Goal: Navigation & Orientation: Find specific page/section

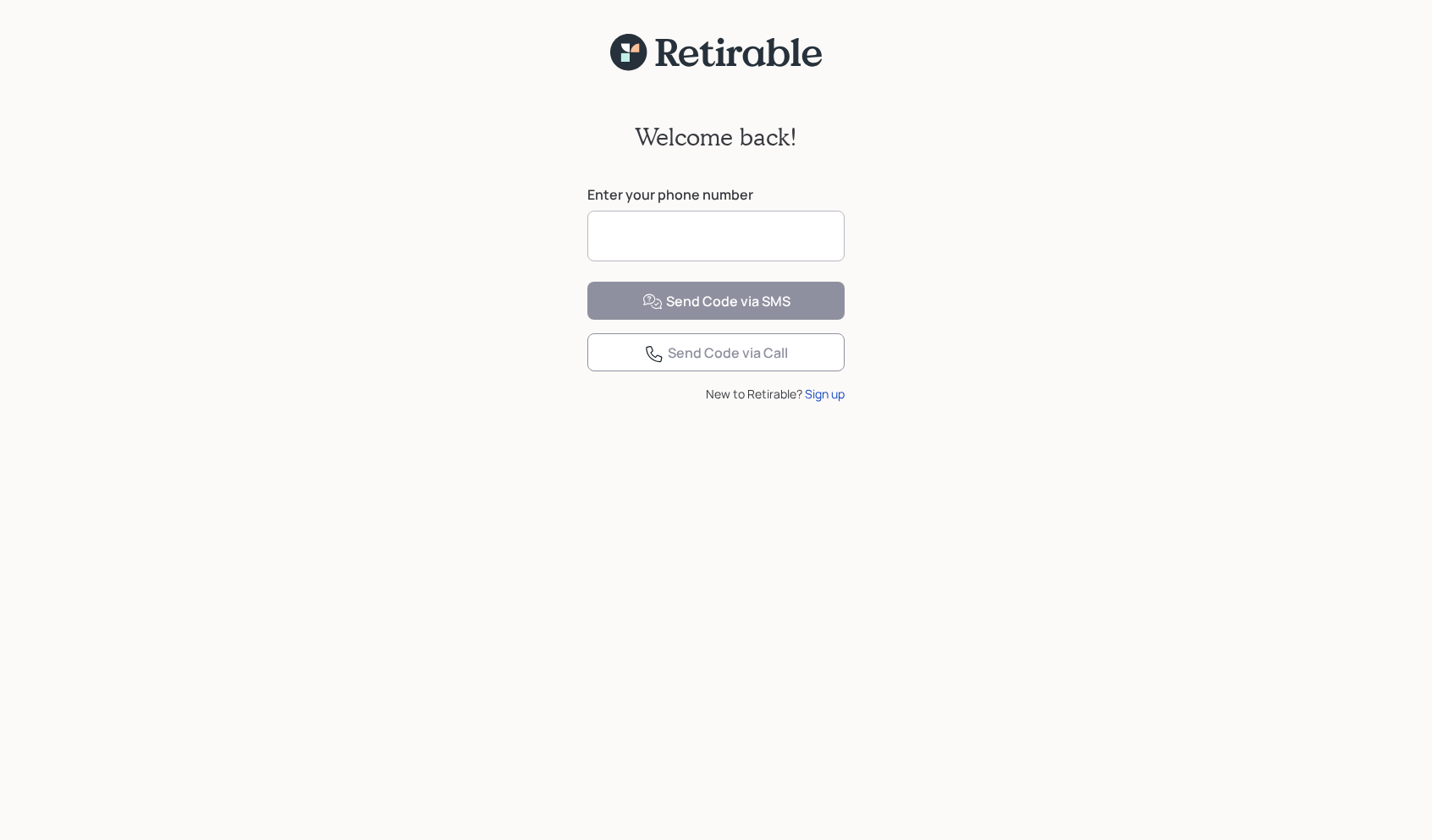
click at [733, 225] on input at bounding box center [716, 235] width 257 height 50
type input "**********"
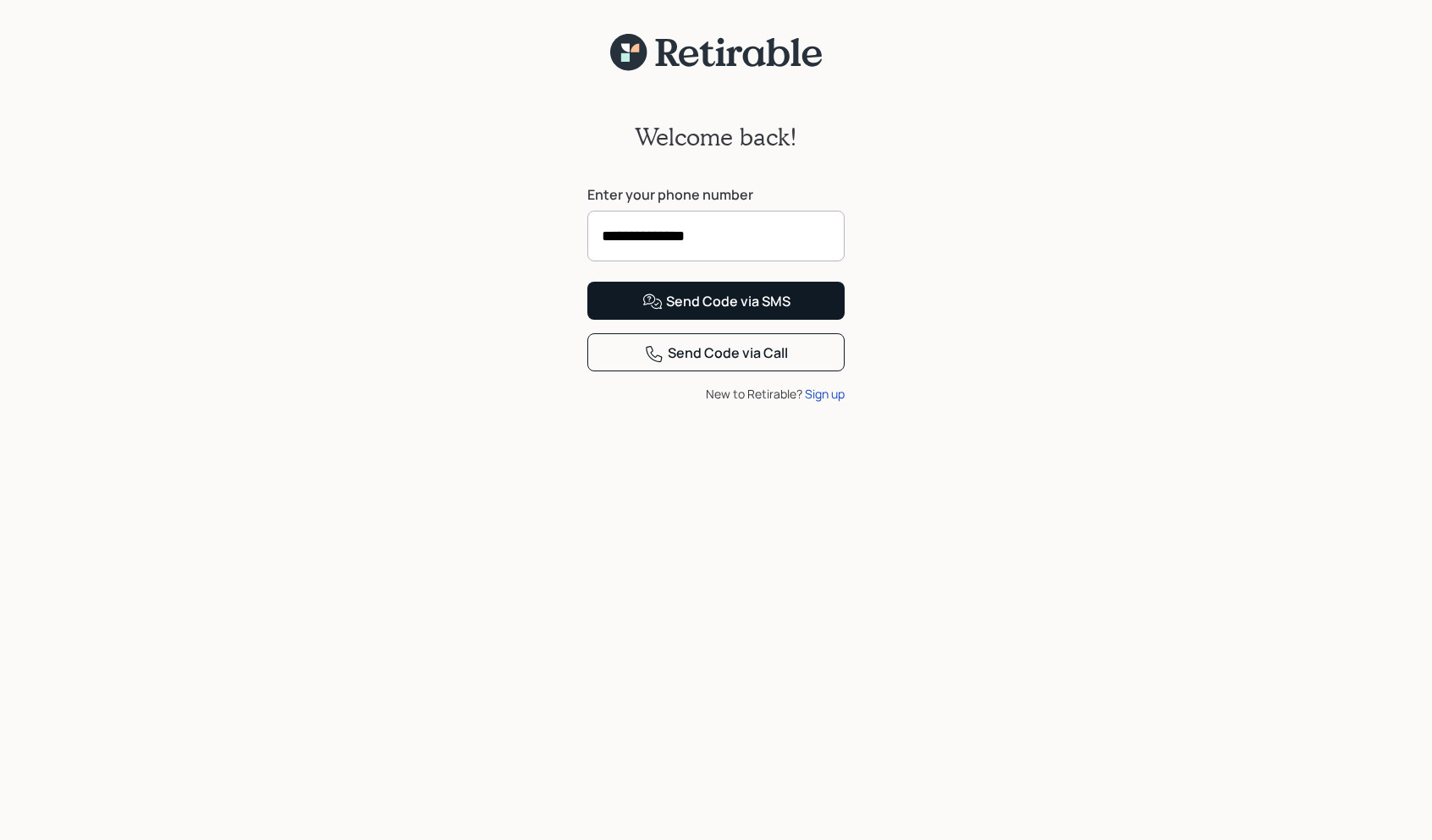
click at [715, 312] on div "Send Code via SMS" at bounding box center [716, 302] width 148 height 20
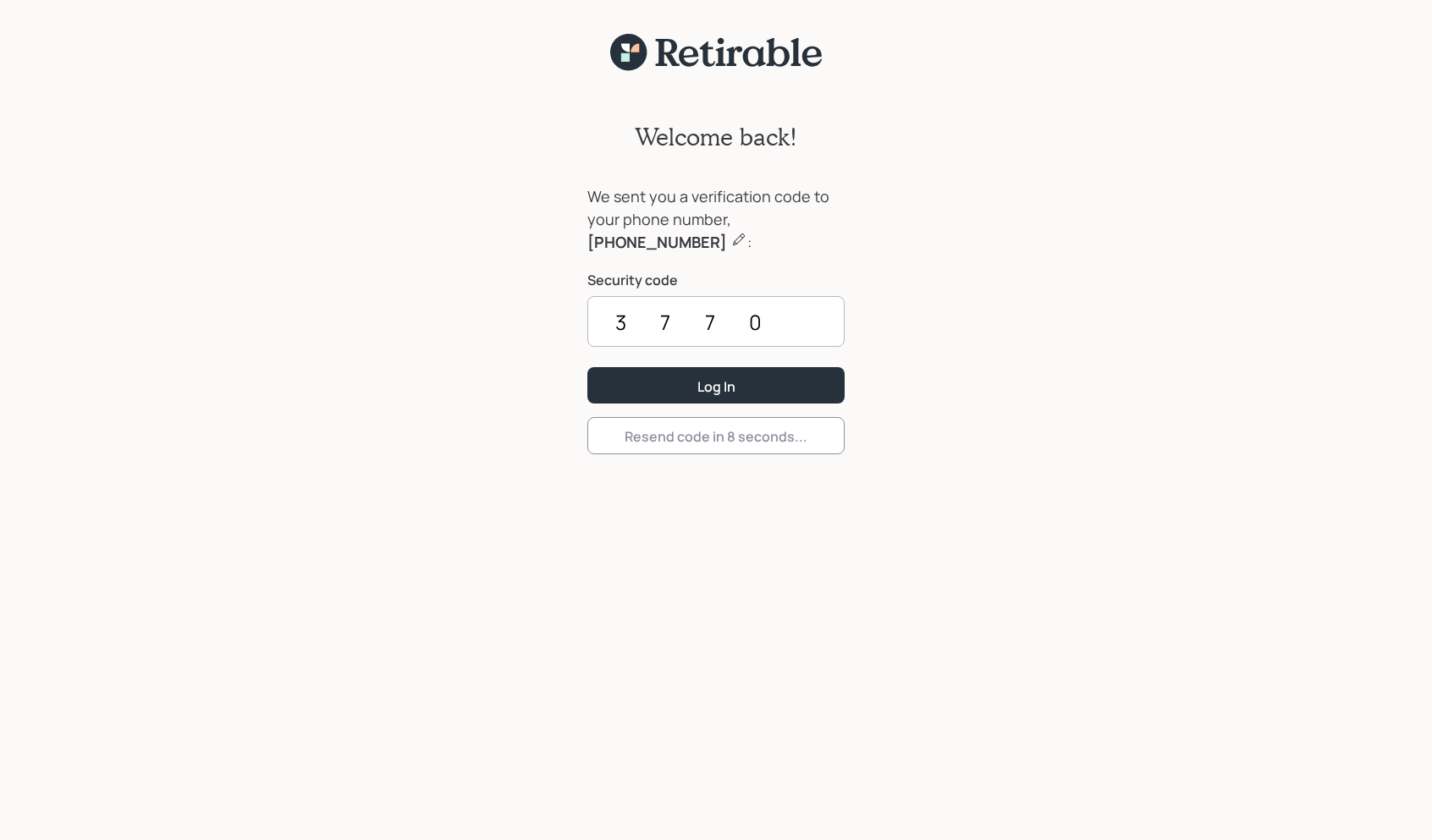
type input "3770"
click at [716, 385] on button "Log In" at bounding box center [716, 385] width 257 height 36
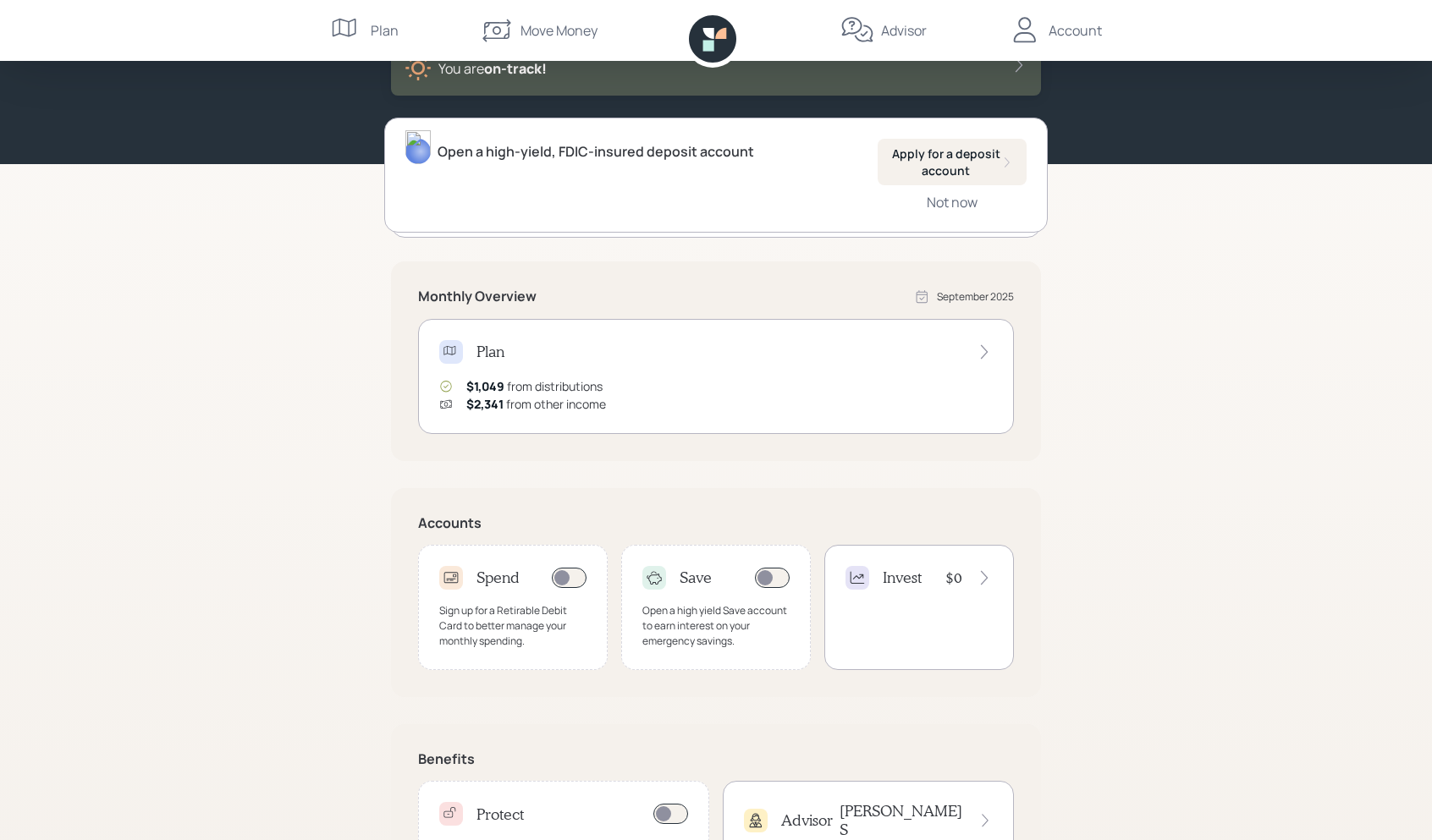
scroll to position [47, 0]
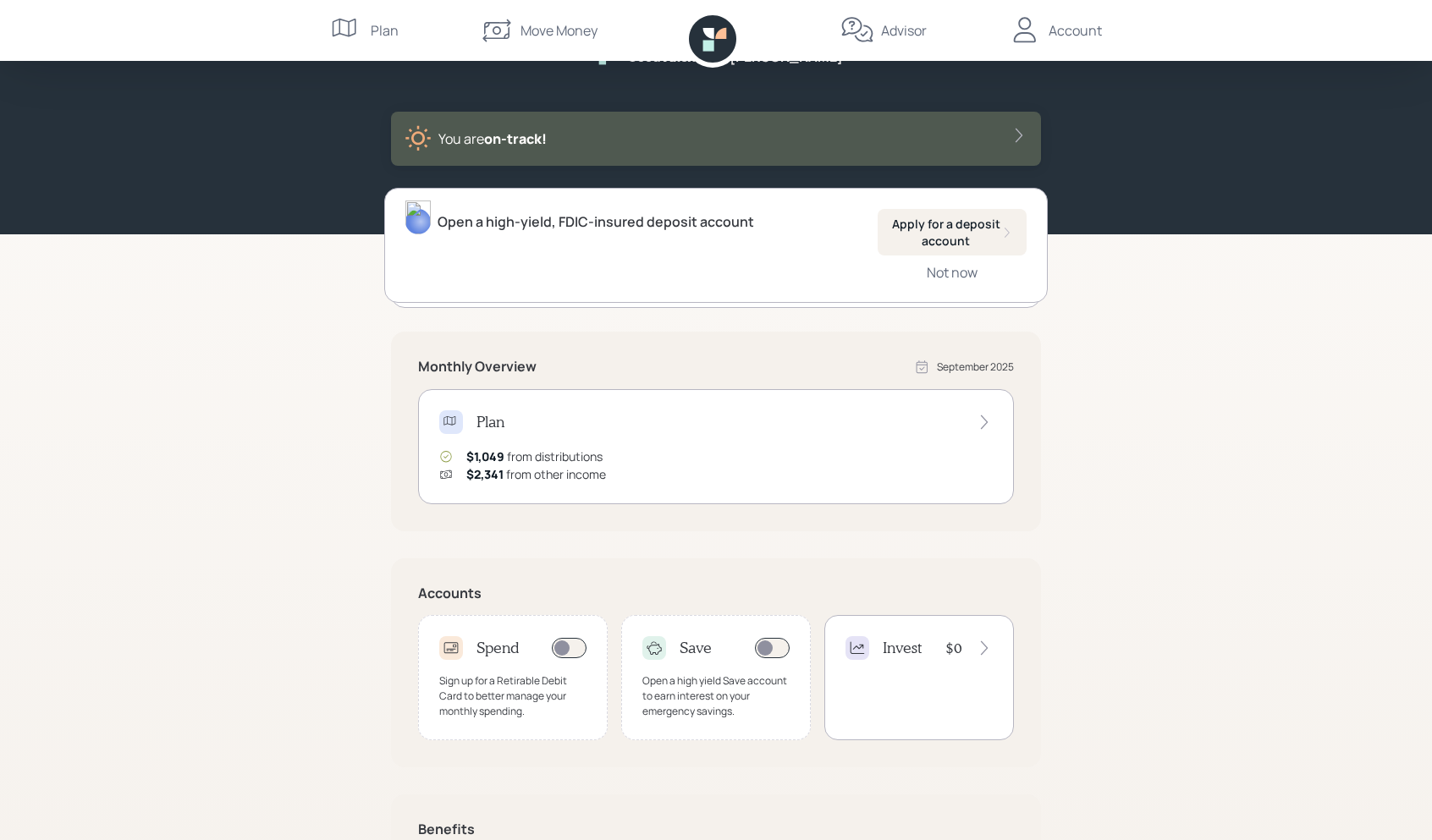
click at [987, 422] on icon at bounding box center [984, 423] width 7 height 14
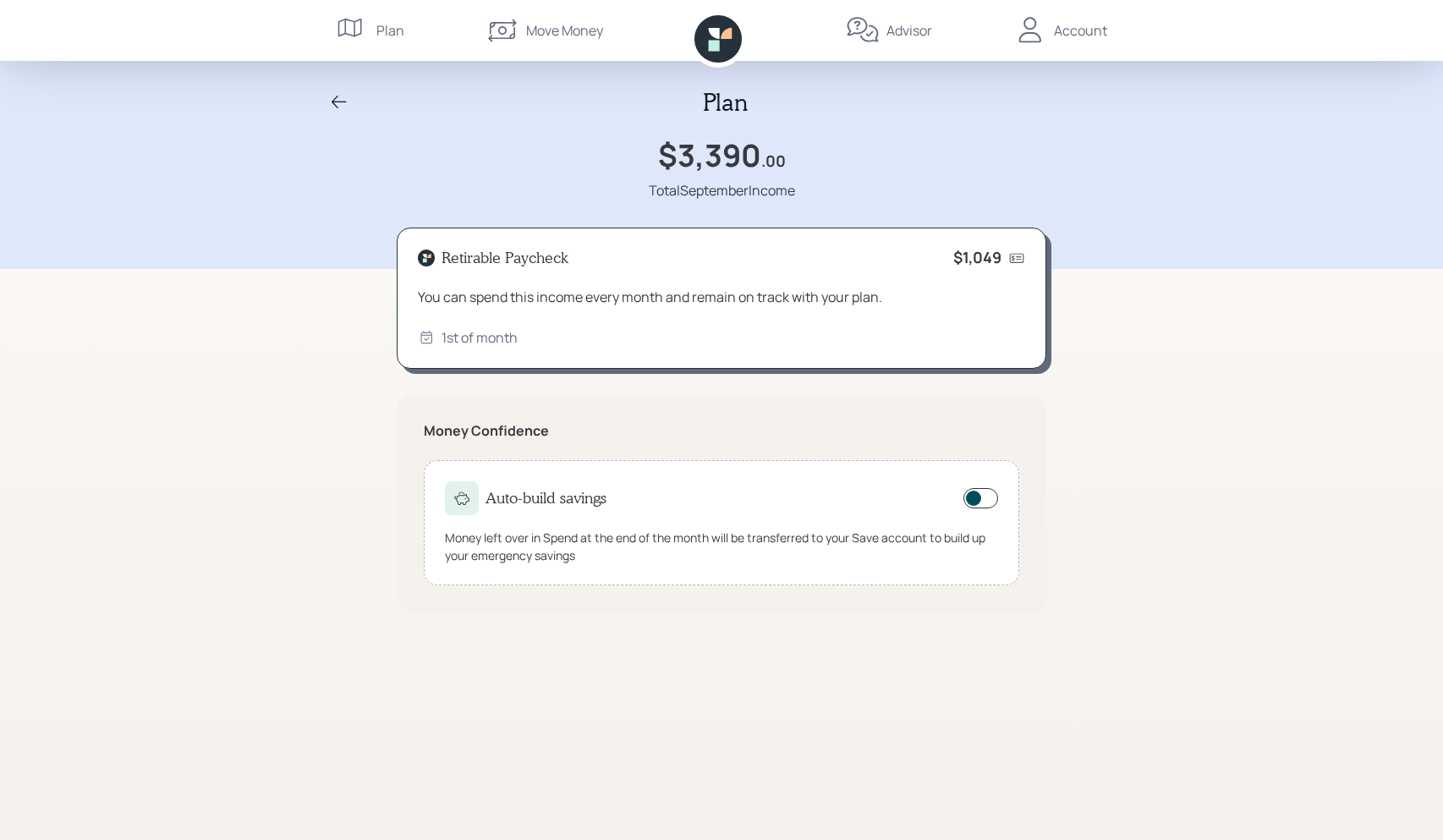
click at [395, 35] on div "Plan" at bounding box center [391, 30] width 28 height 20
click at [381, 29] on div "Plan" at bounding box center [391, 30] width 28 height 20
click at [332, 98] on icon at bounding box center [339, 102] width 20 height 20
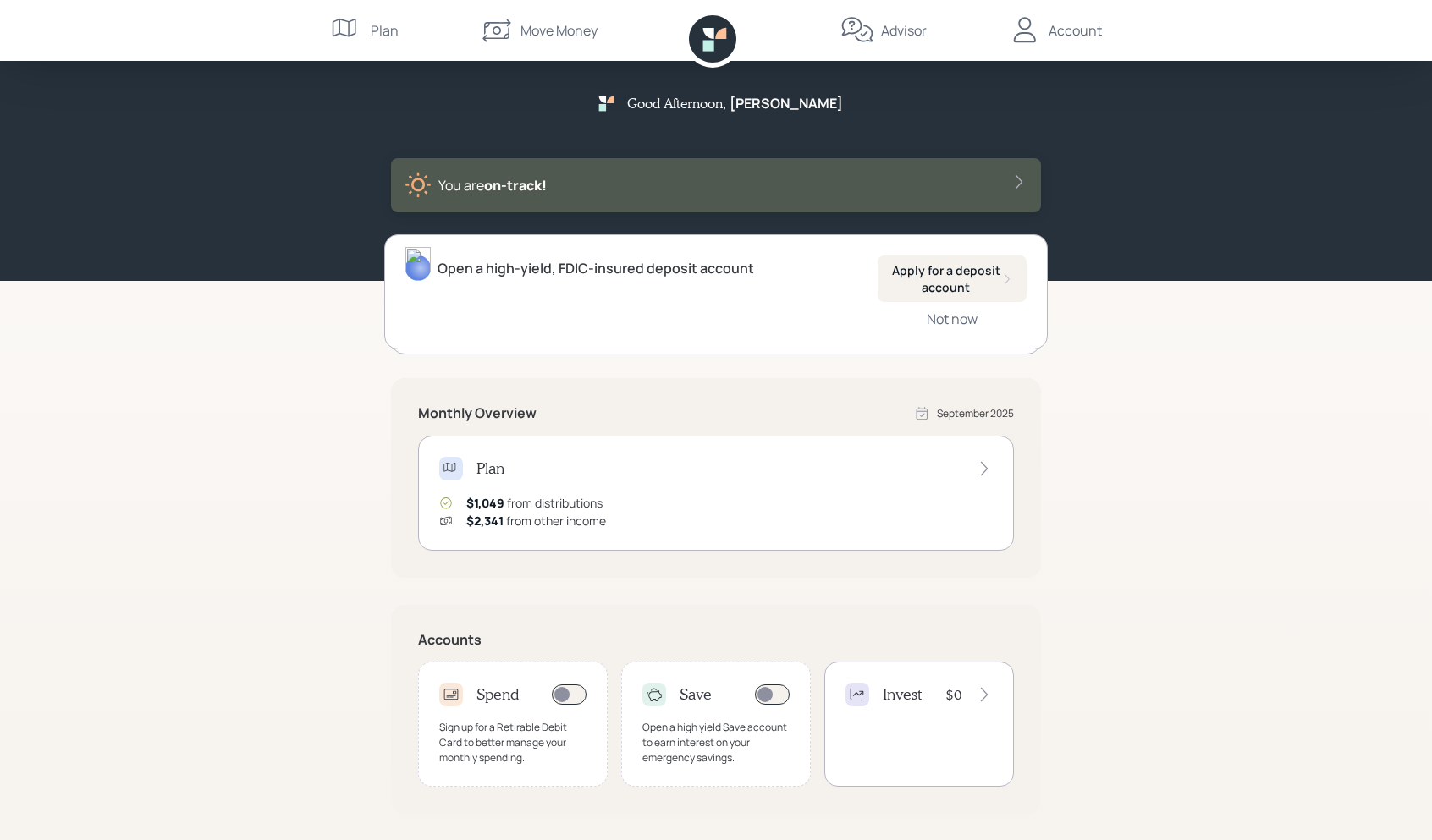
click at [547, 27] on div "Move Money" at bounding box center [558, 30] width 77 height 20
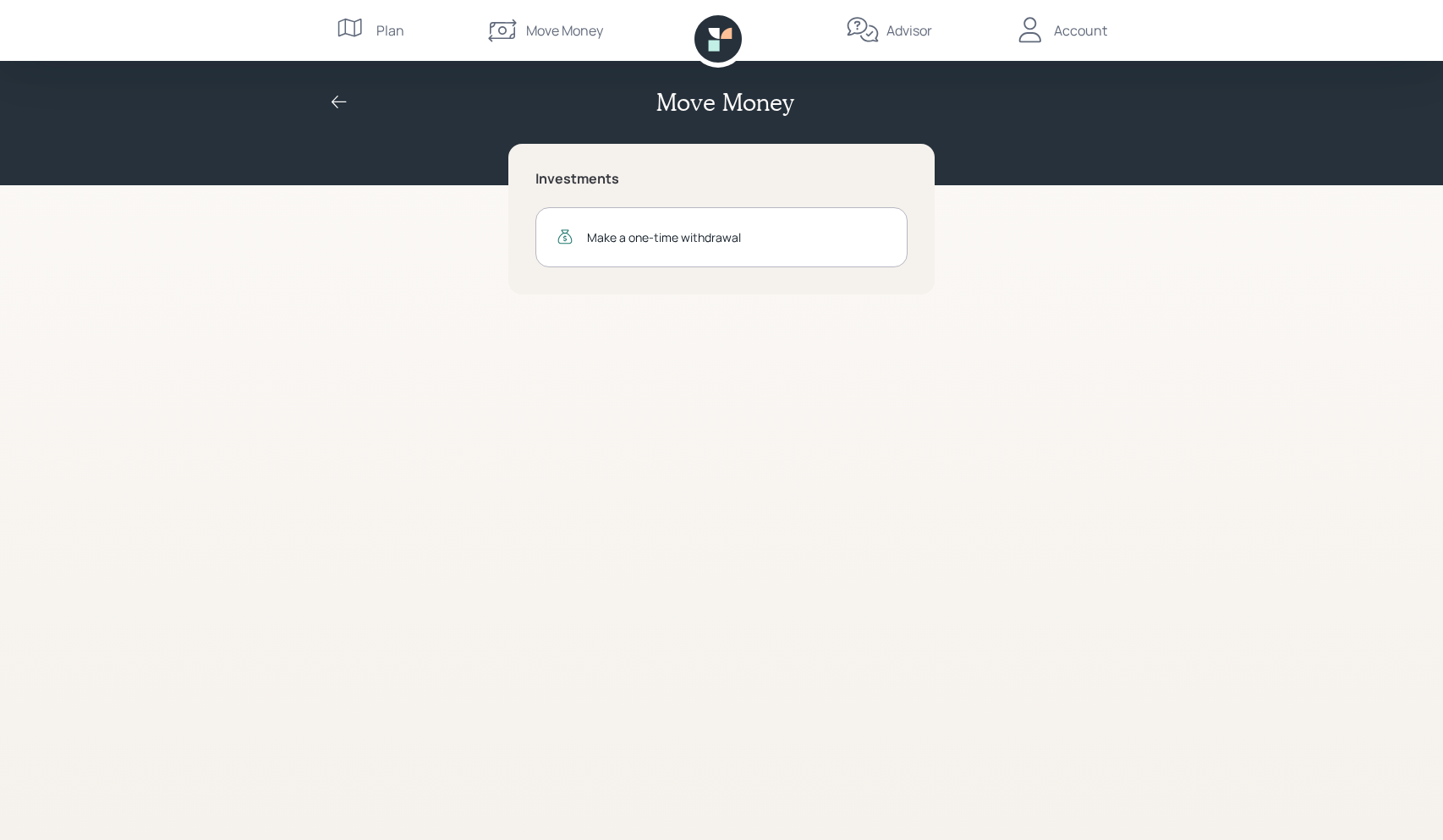
click at [396, 34] on div "Plan" at bounding box center [391, 30] width 28 height 20
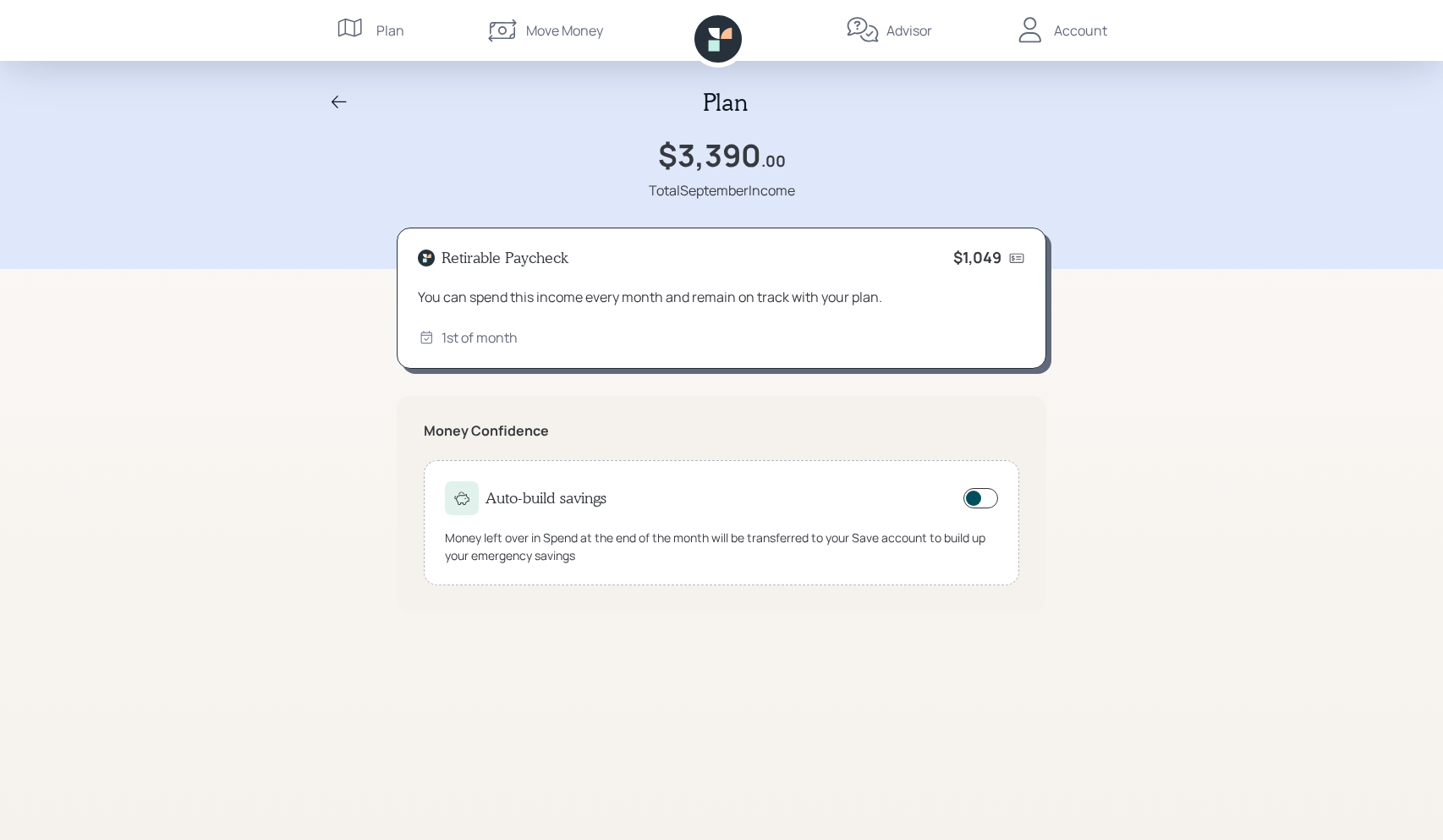
click at [637, 291] on div "You can spend this income every month and remain on track with your plan." at bounding box center [722, 296] width 607 height 20
click at [1086, 33] on div "Account" at bounding box center [1080, 30] width 53 height 20
